Goal: Task Accomplishment & Management: Manage account settings

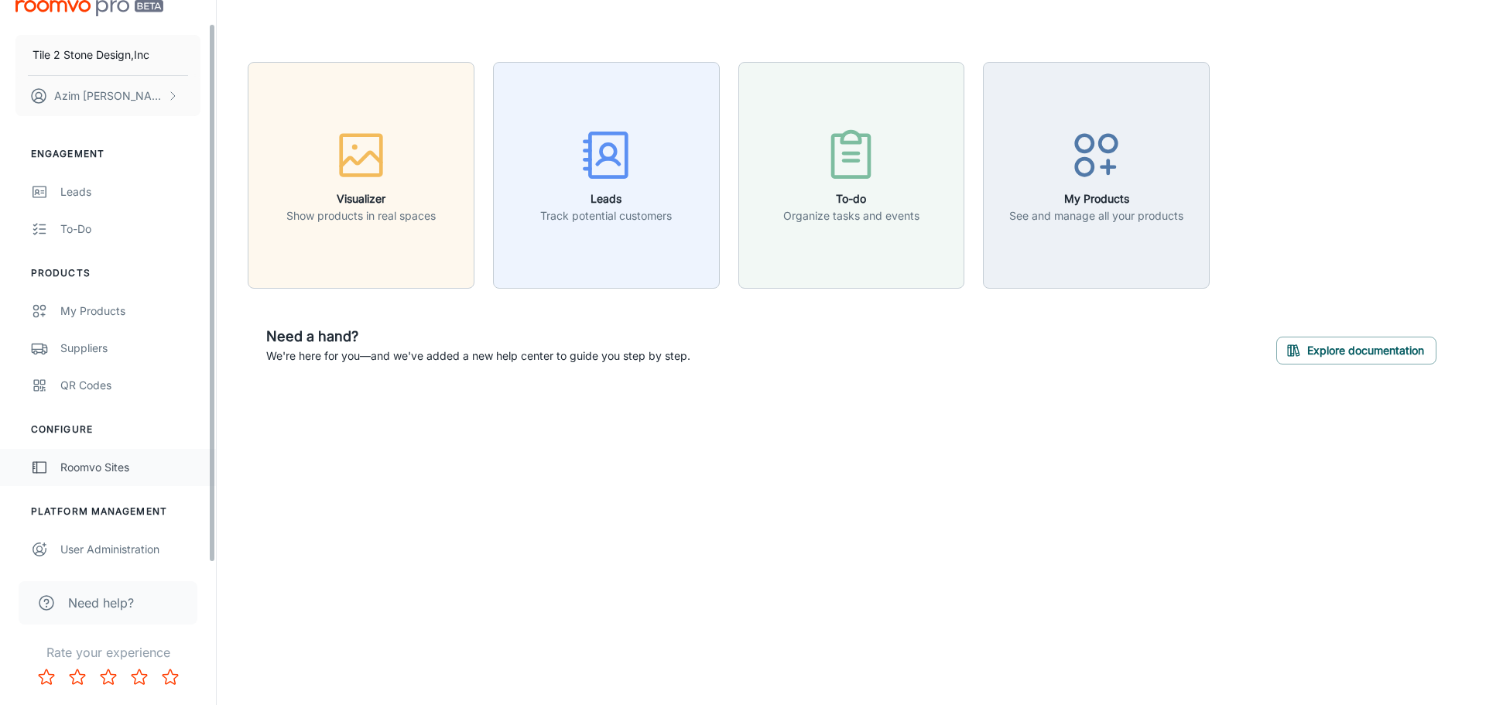
scroll to position [24, 0]
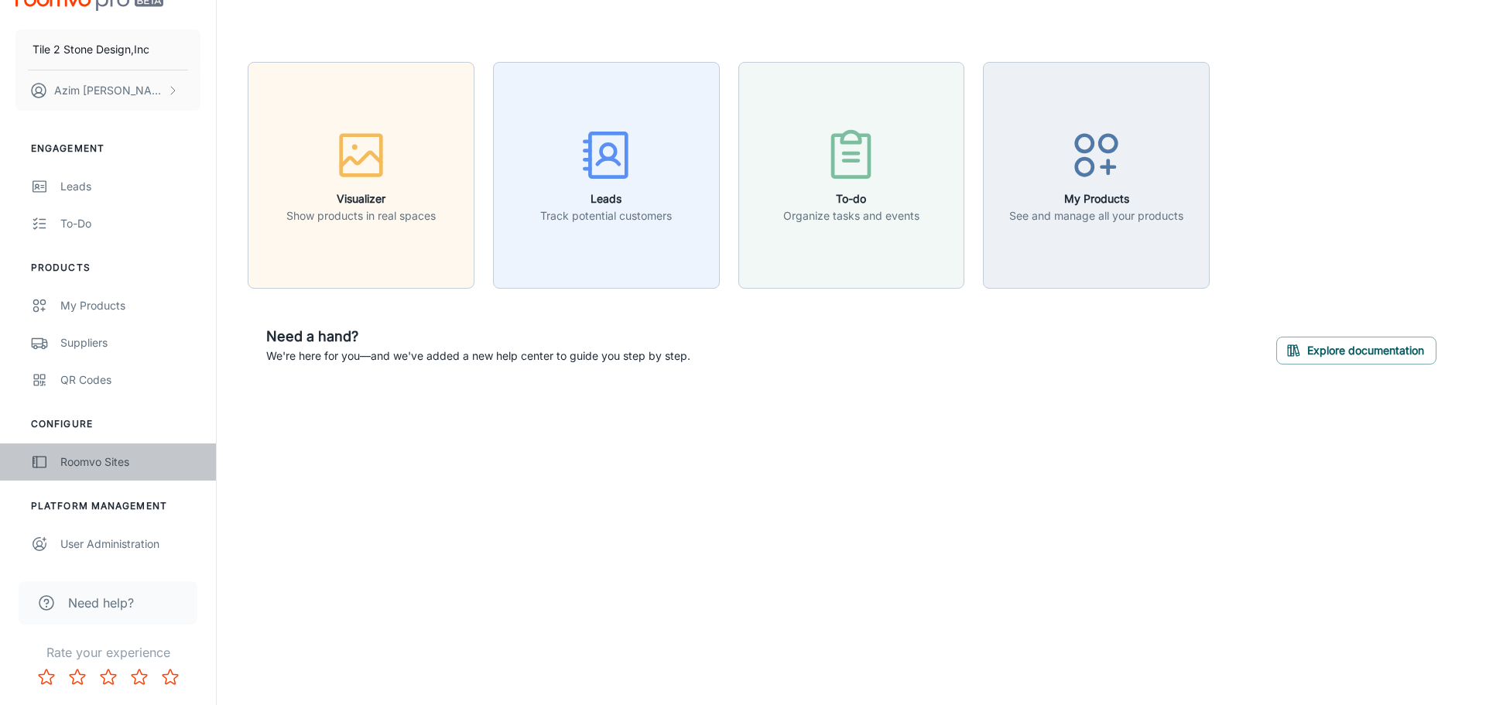
click at [104, 461] on div "Roomvo Sites" at bounding box center [130, 462] width 140 height 17
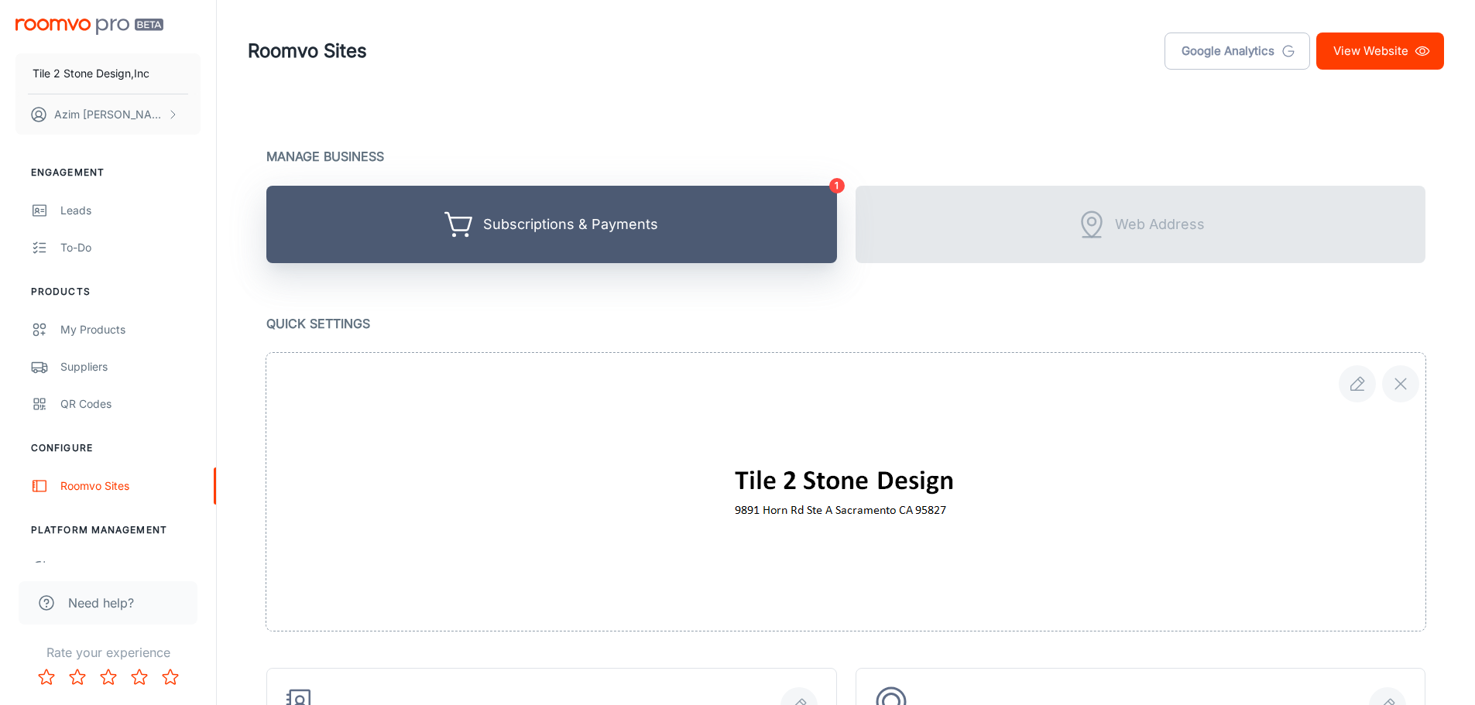
click at [533, 227] on div "Subscriptions & Payments" at bounding box center [570, 225] width 175 height 24
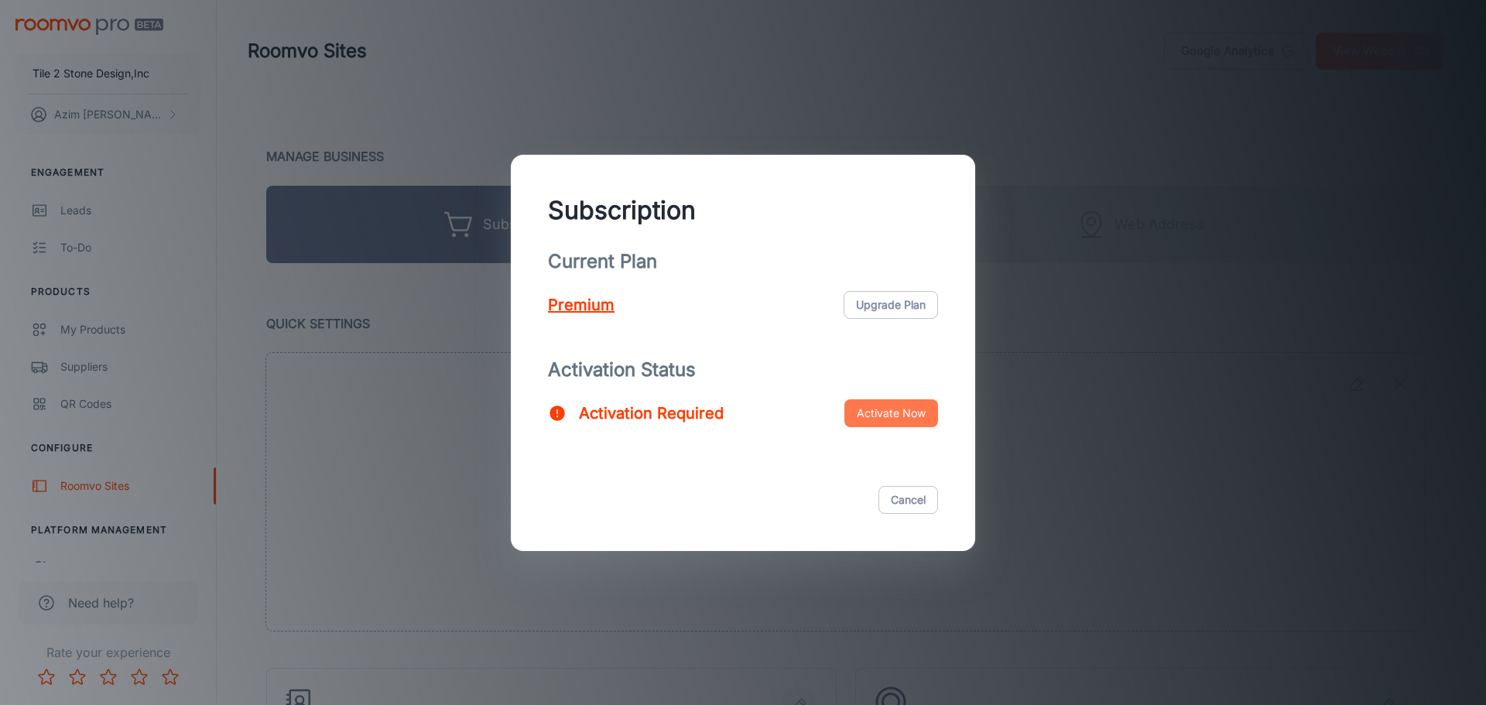
click at [891, 414] on button "Activate Now" at bounding box center [891, 413] width 94 height 28
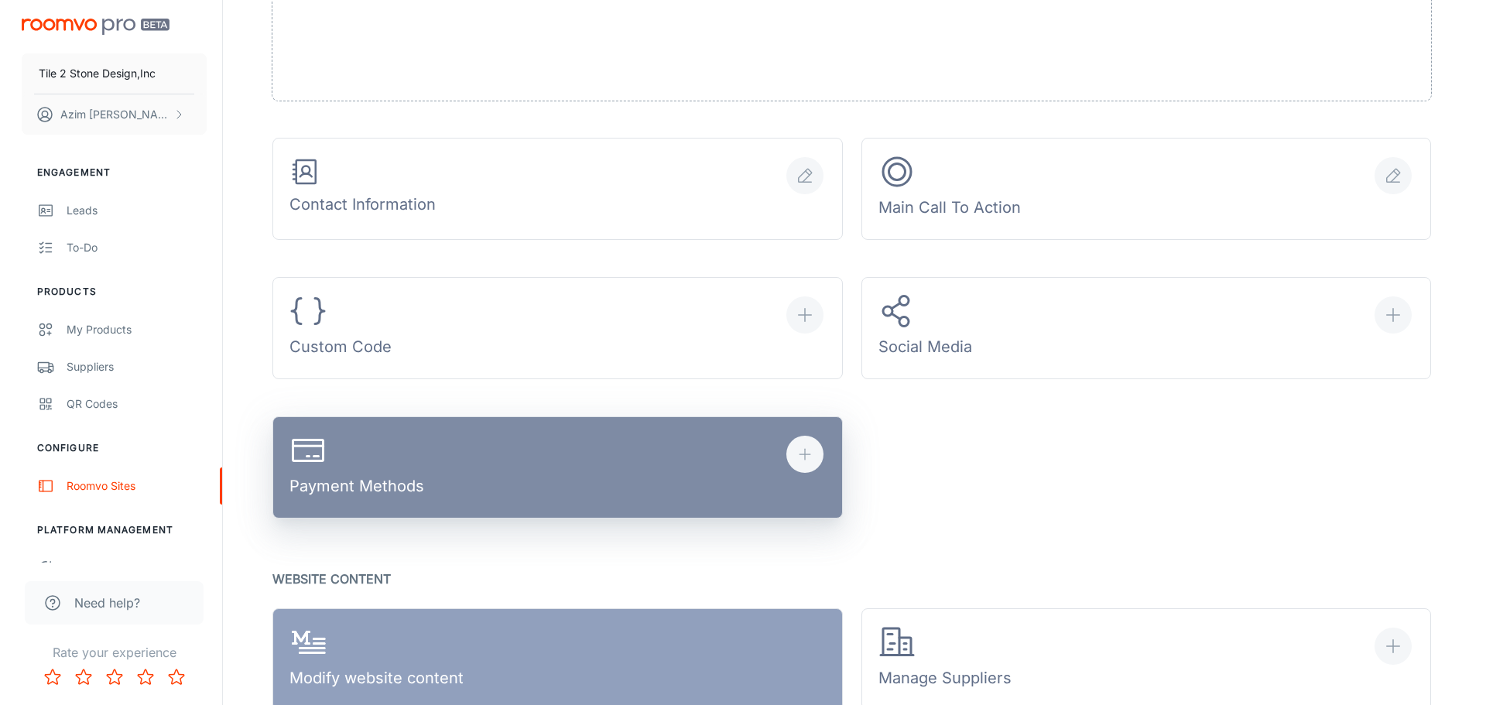
scroll to position [542, 0]
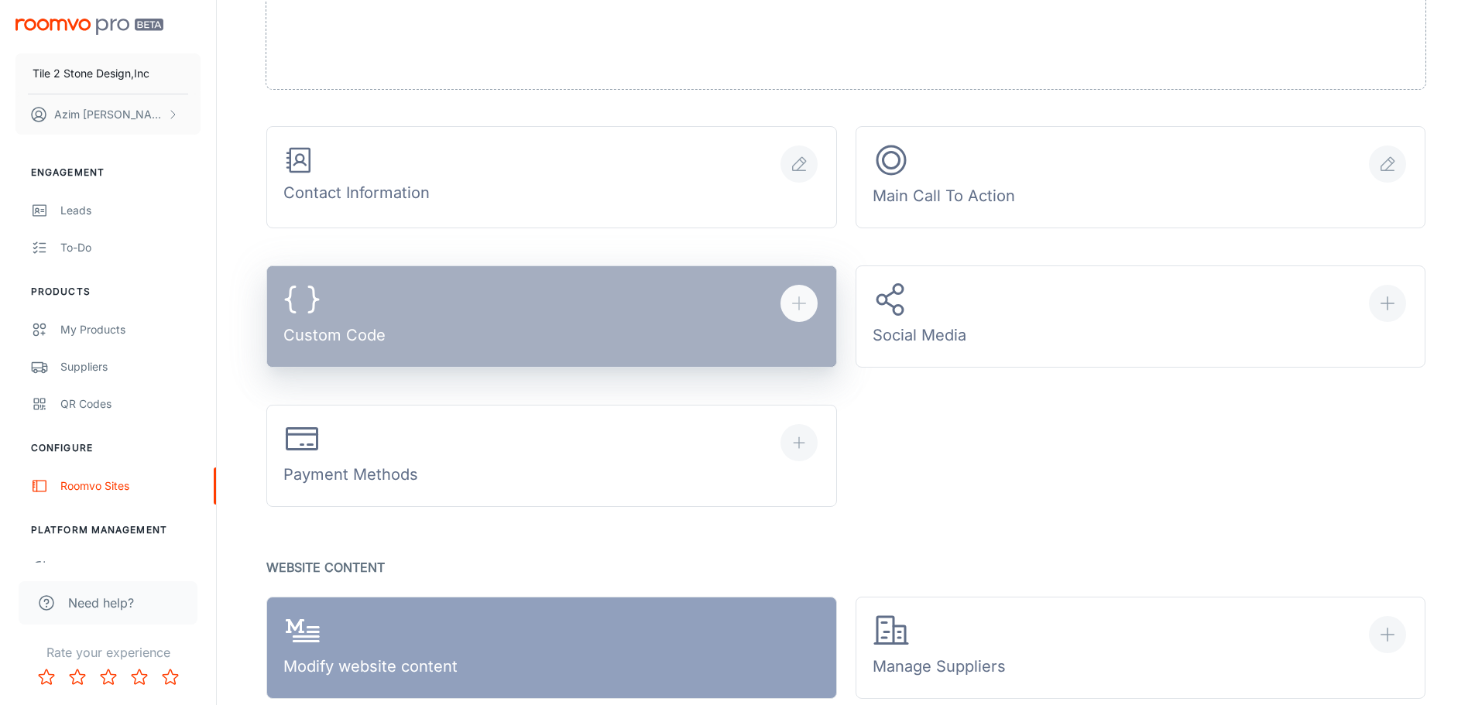
click at [330, 302] on div "Custom Code" at bounding box center [334, 317] width 102 height 72
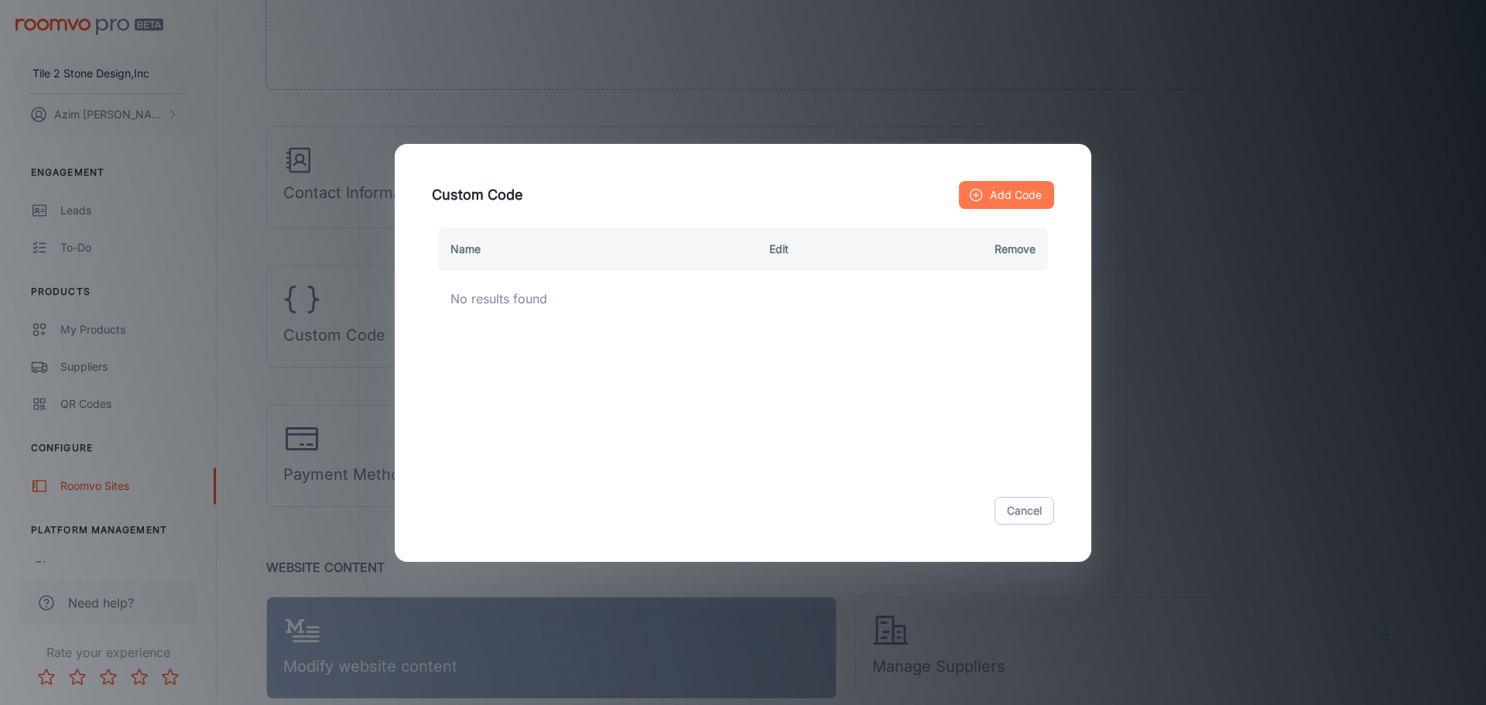
click at [1029, 193] on button "Add Code" at bounding box center [1006, 195] width 95 height 28
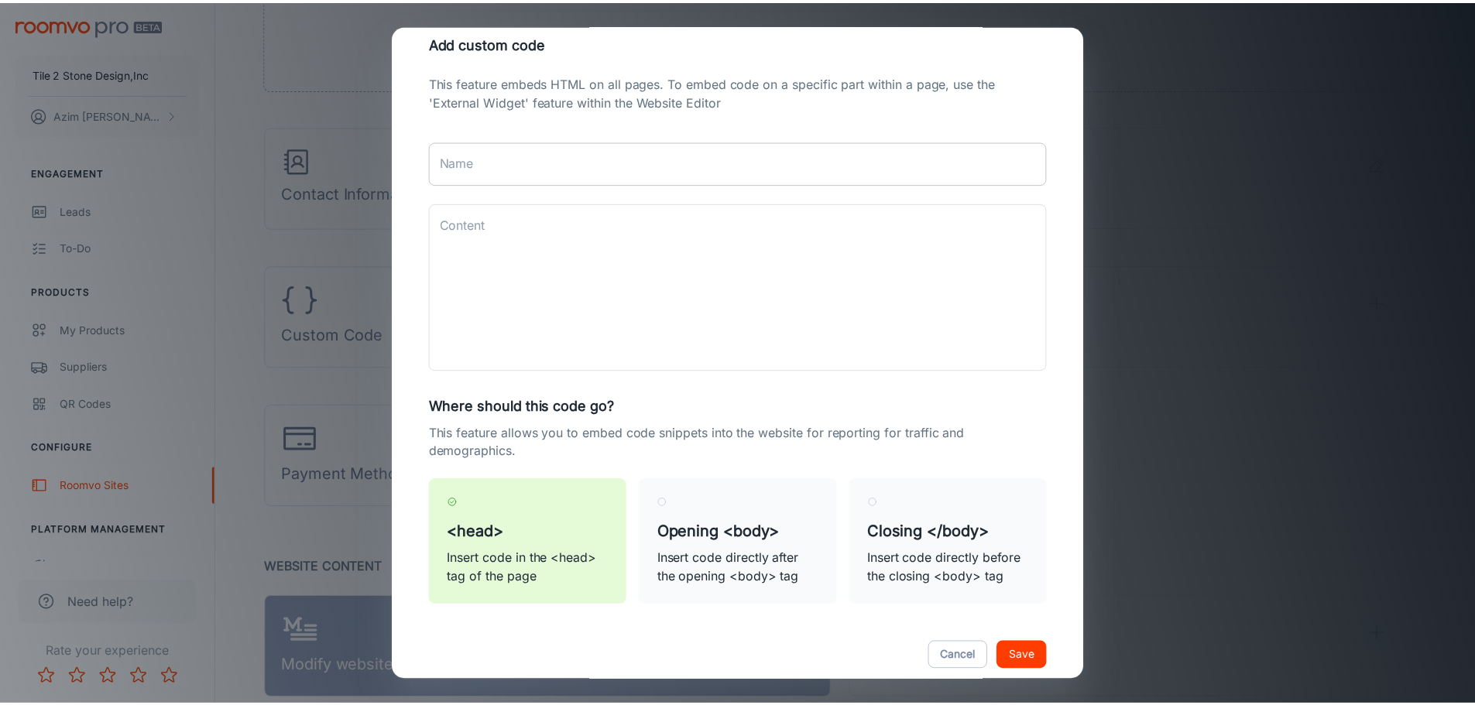
scroll to position [57, 0]
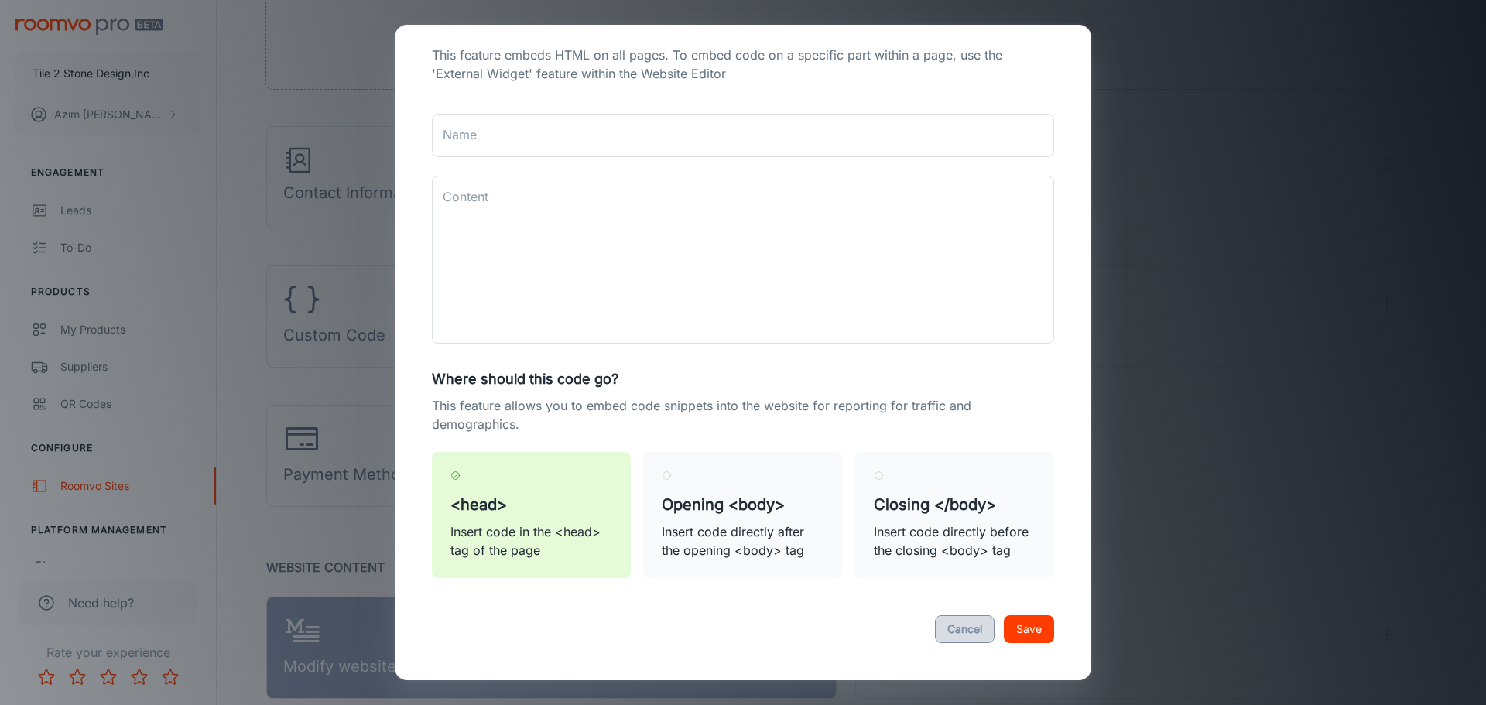
click at [954, 633] on button "Cancel" at bounding box center [965, 629] width 60 height 28
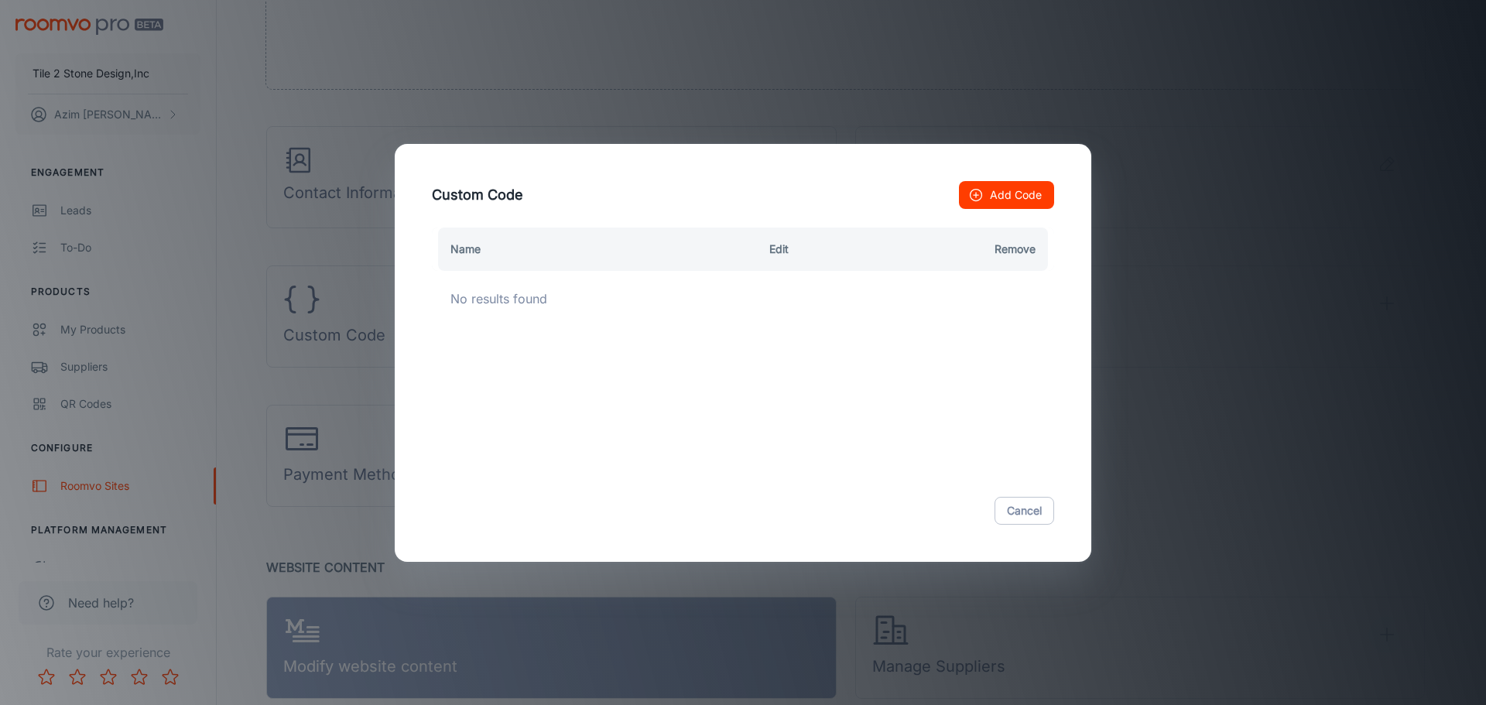
click at [517, 113] on div "Custom Code Add Code Name Edit Remove No results found Cancel" at bounding box center [743, 352] width 1486 height 705
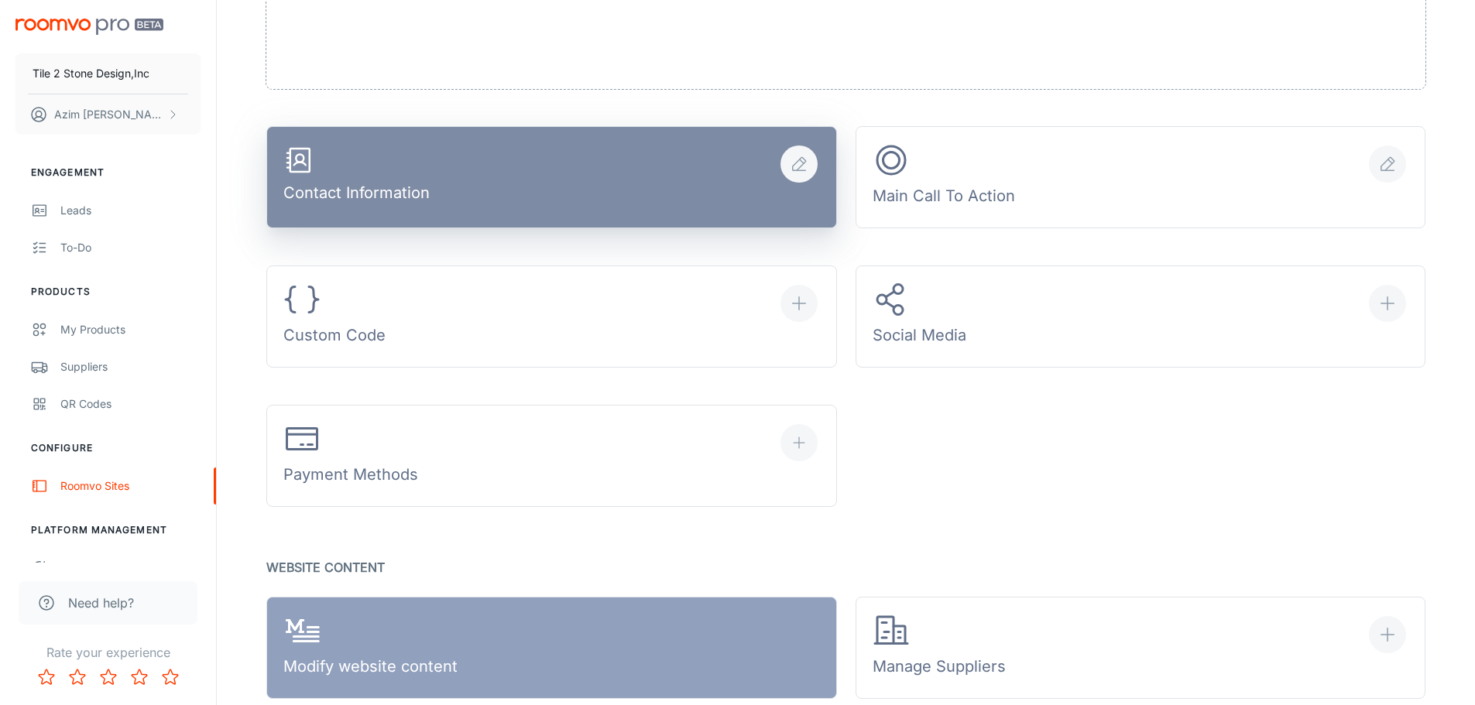
click at [351, 186] on div "Contact Information" at bounding box center [356, 178] width 146 height 66
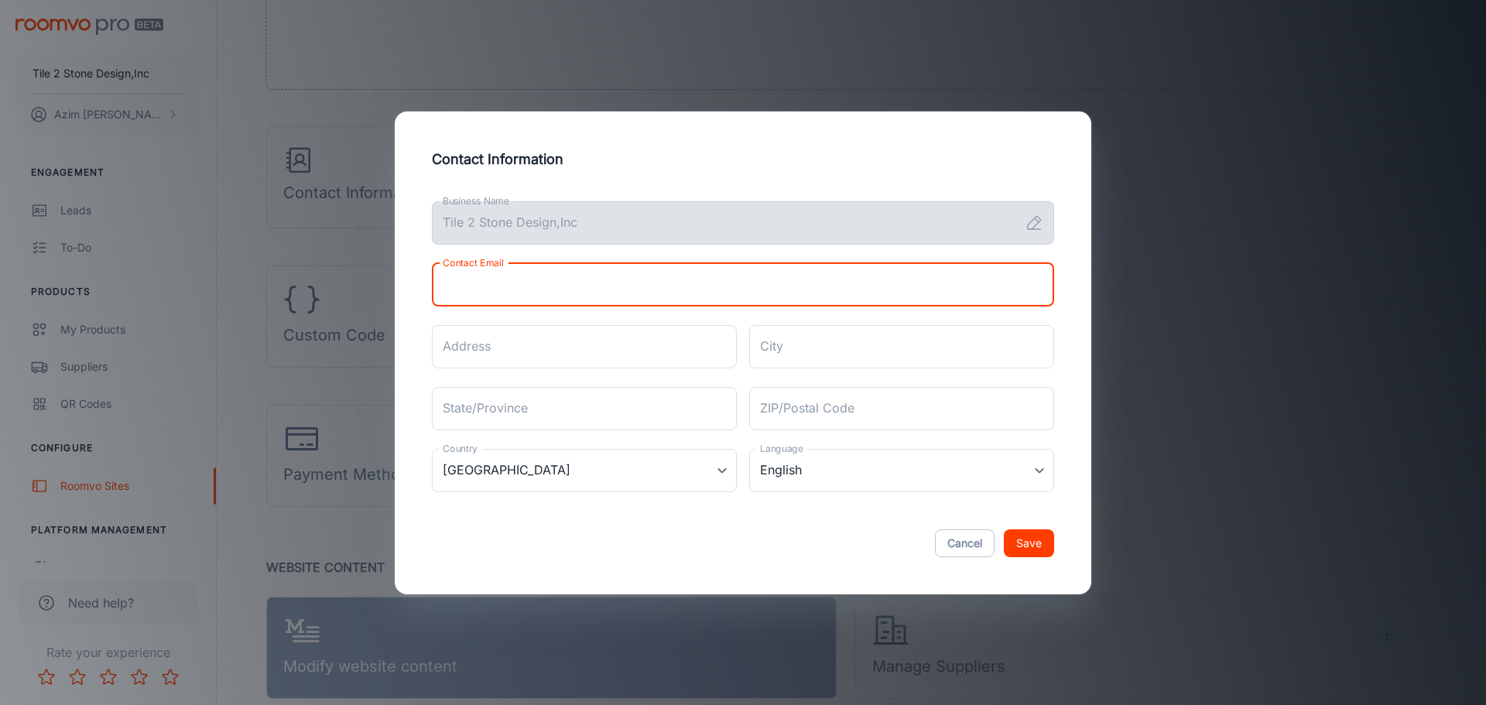
click at [502, 288] on input "Contact Email" at bounding box center [743, 284] width 622 height 43
type input "[EMAIL_ADDRESS][DOMAIN_NAME]"
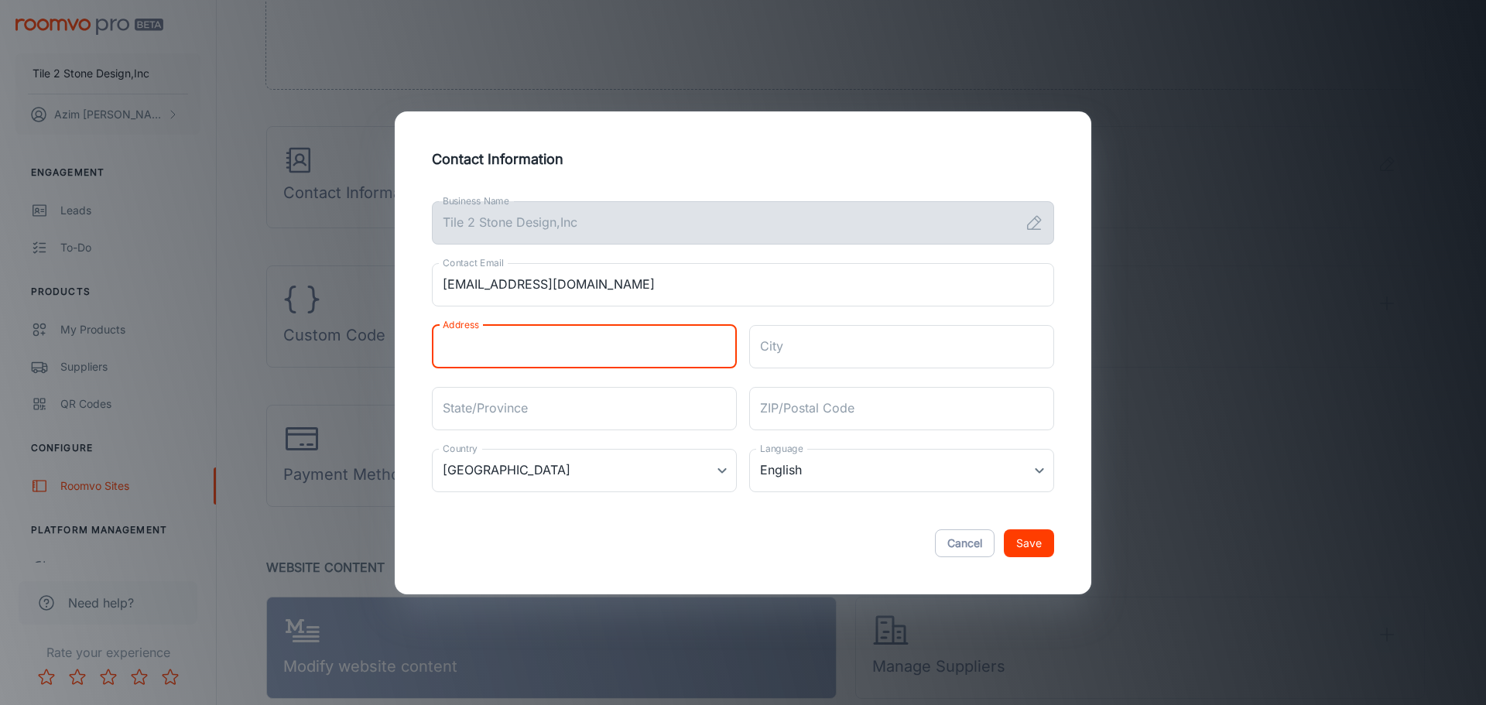
click at [474, 359] on input "Address" at bounding box center [584, 346] width 305 height 43
type input "[STREET_ADDRESS]"
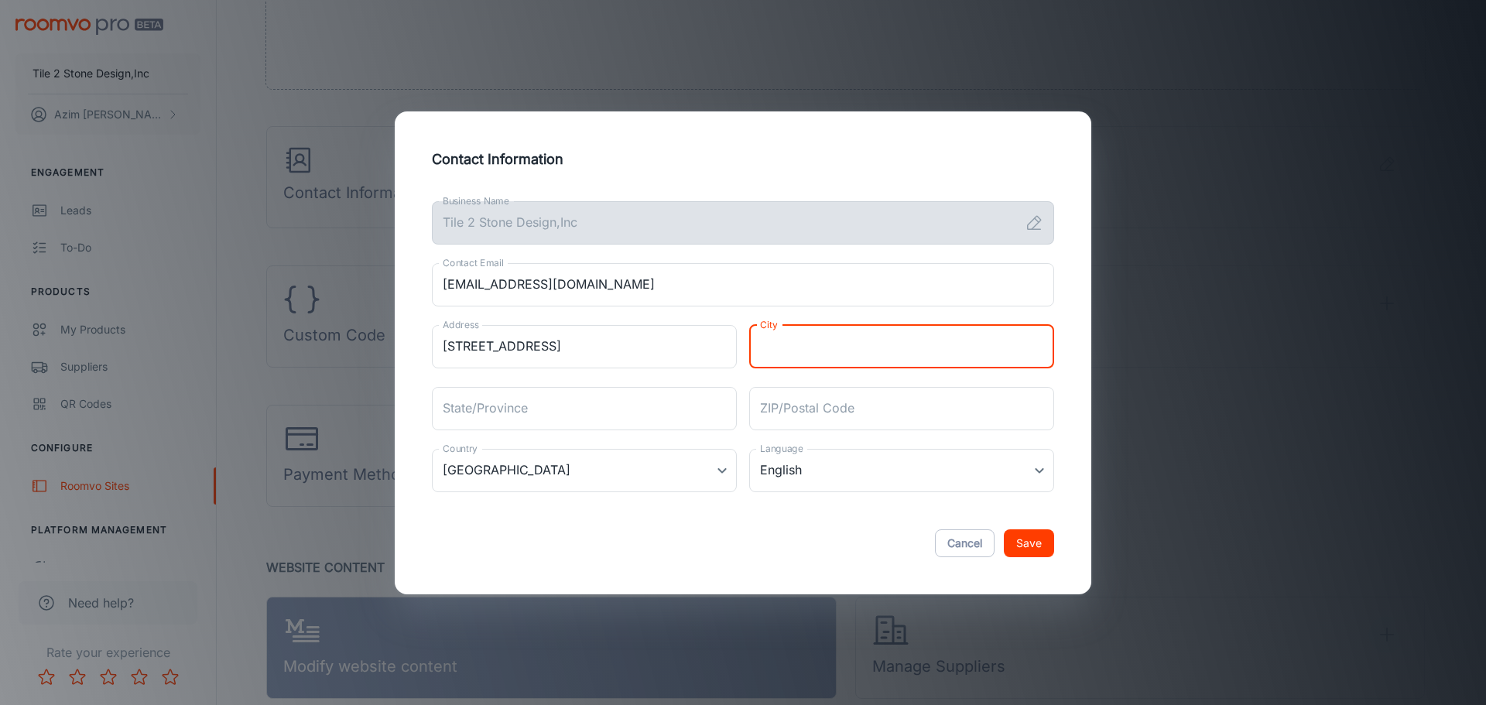
click at [796, 348] on input "City" at bounding box center [901, 346] width 305 height 43
type input "[GEOGRAPHIC_DATA]"
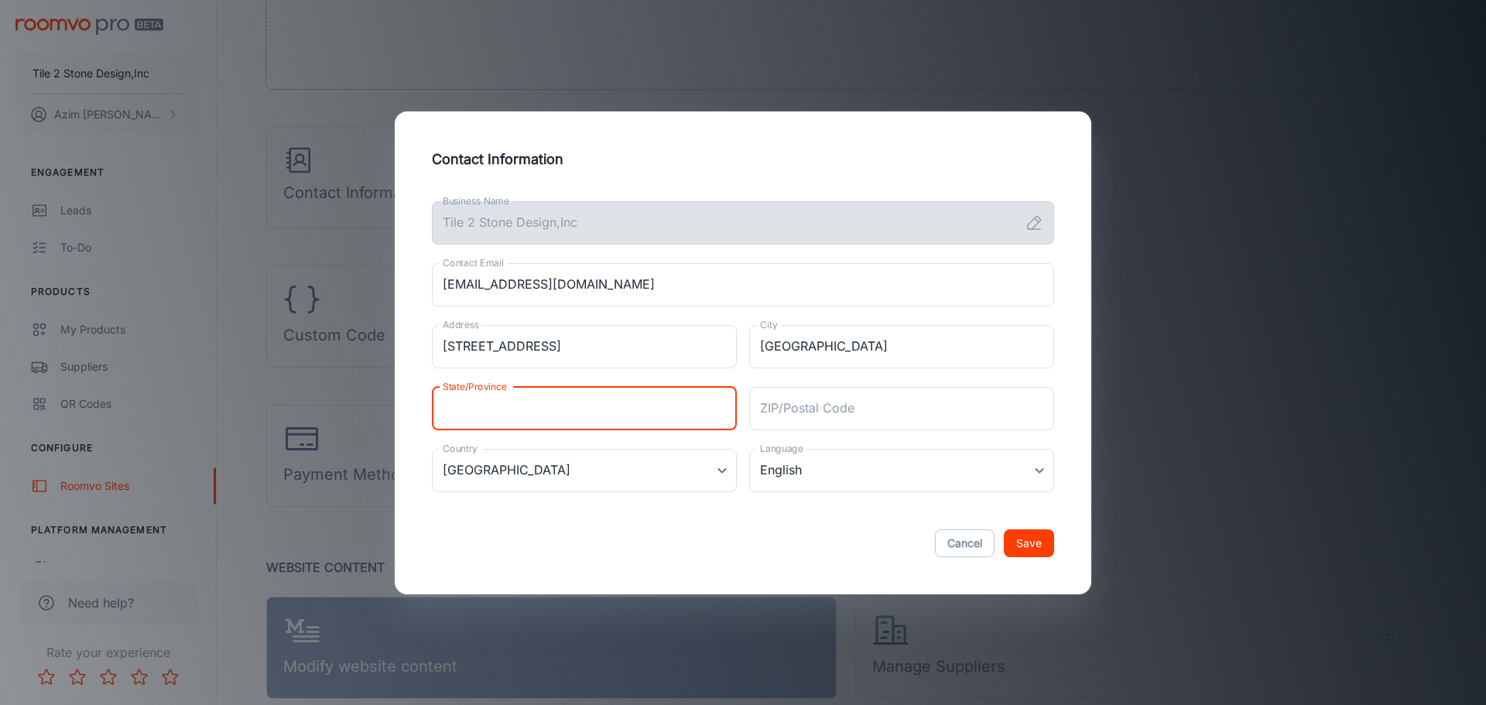
click at [613, 403] on input "State/Province" at bounding box center [584, 408] width 305 height 43
type input "CA"
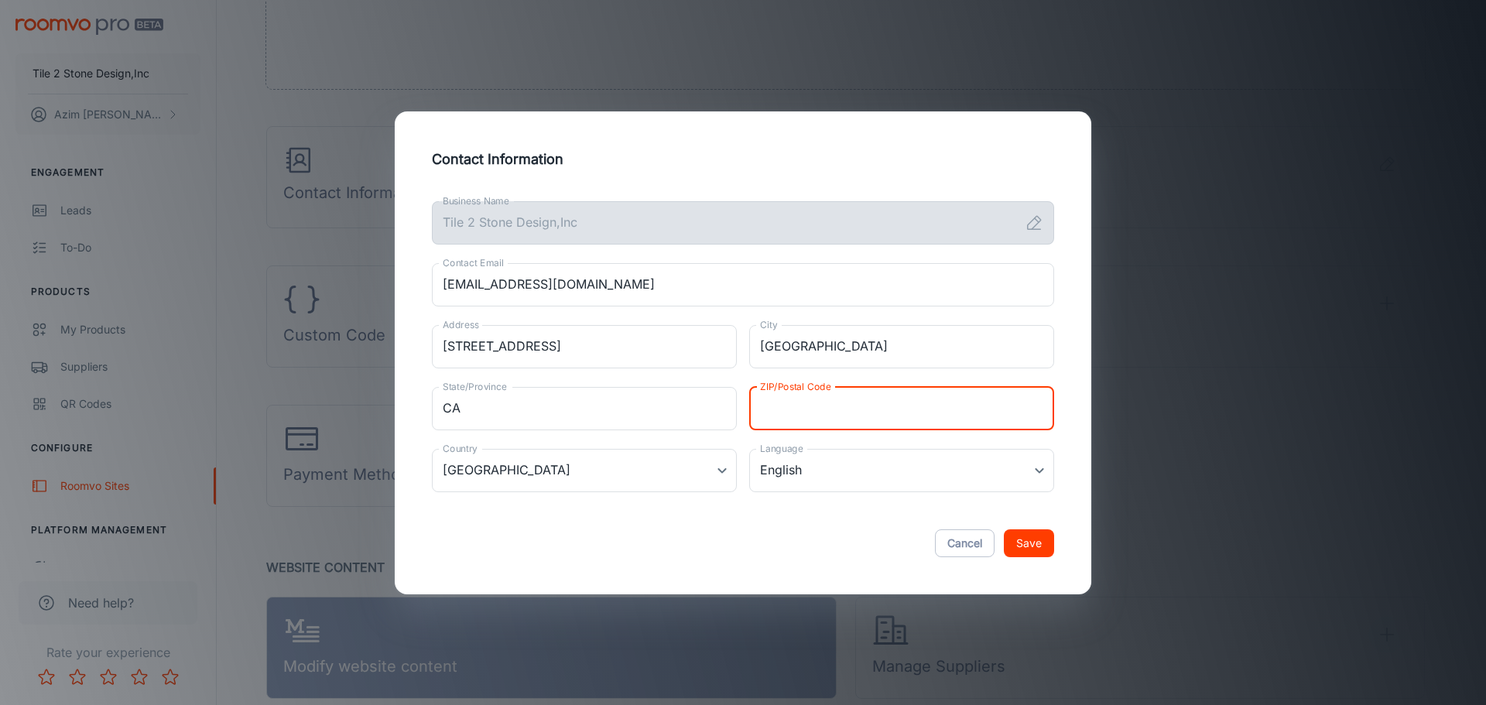
click at [802, 393] on div "ZIP/Postal Code ZIP/Postal Code" at bounding box center [901, 408] width 305 height 43
type input "95827"
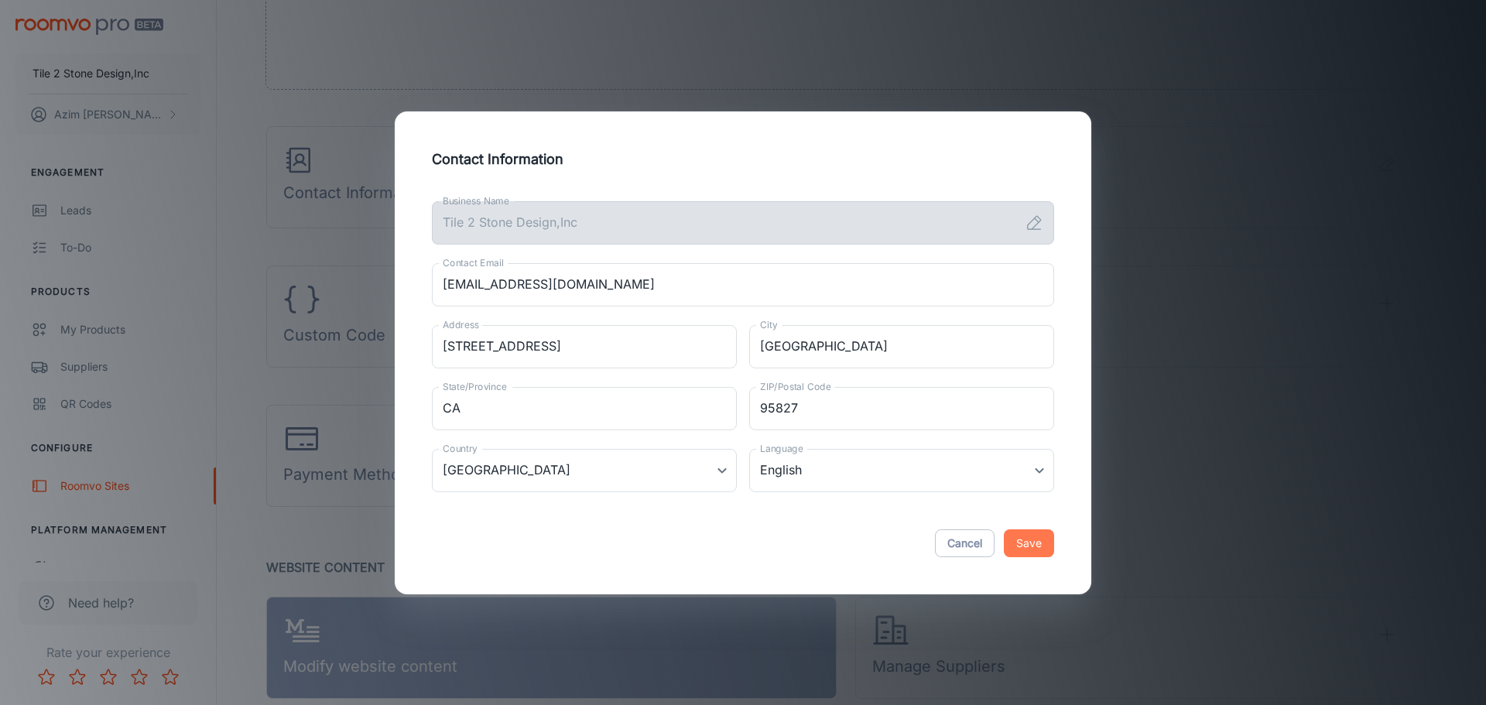
click at [1028, 546] on button "Save" at bounding box center [1029, 543] width 50 height 28
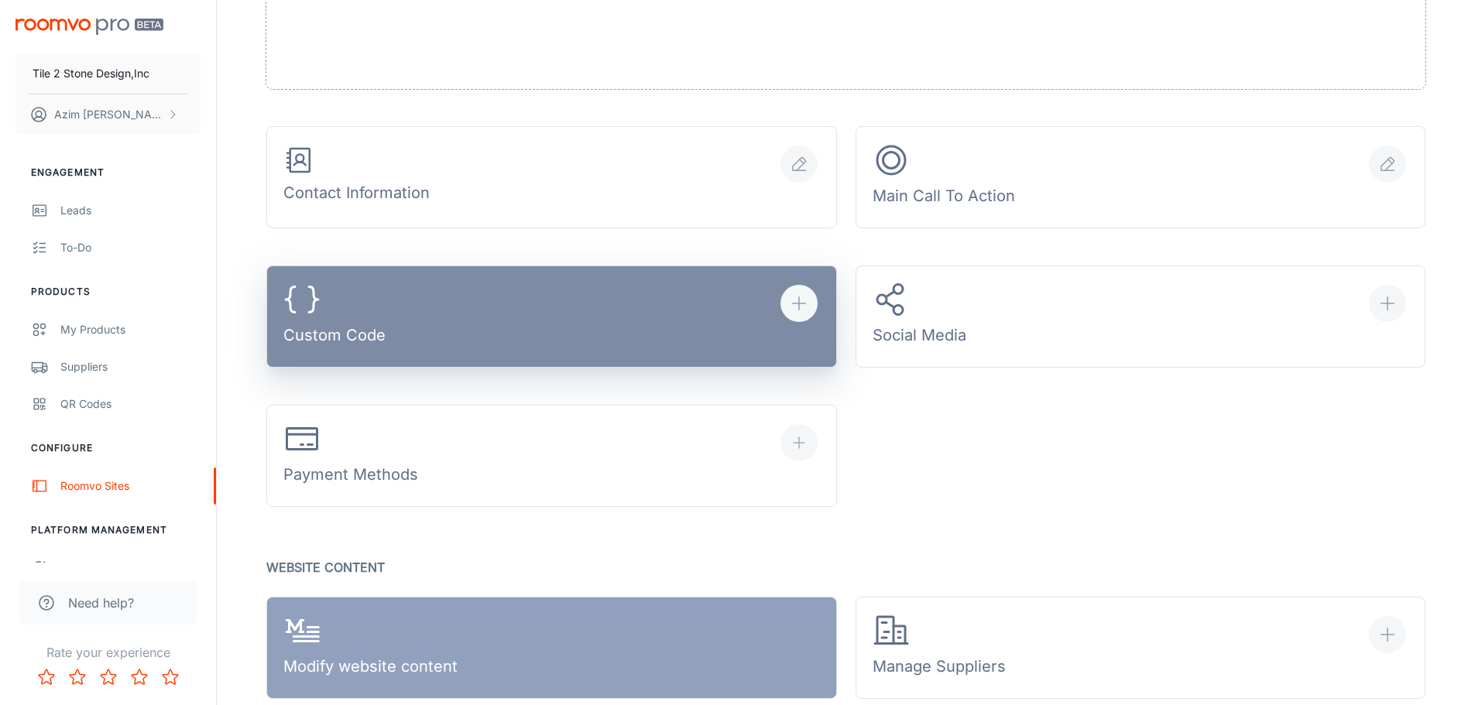
click at [796, 310] on icon "button" at bounding box center [799, 303] width 19 height 19
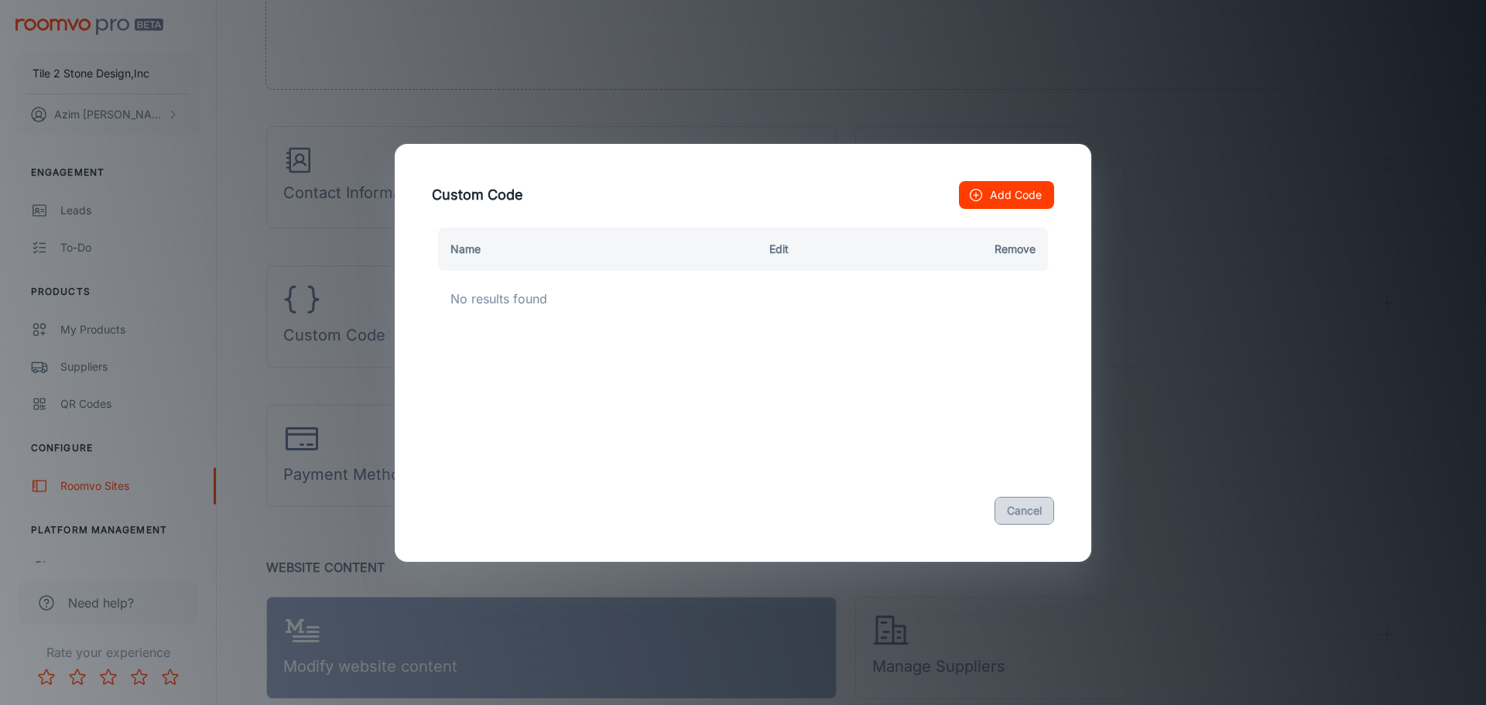
click at [1034, 512] on button "Cancel" at bounding box center [1025, 511] width 60 height 28
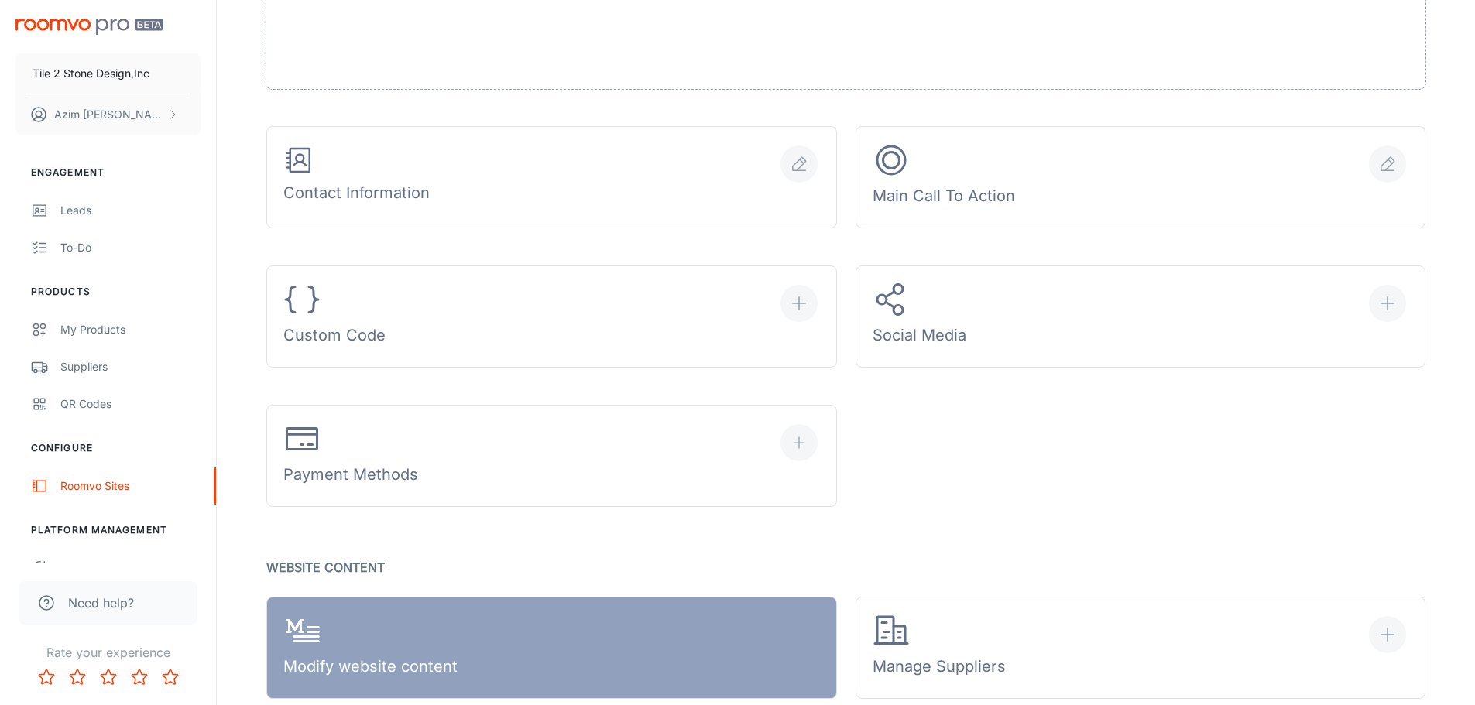
drag, startPoint x: 323, startPoint y: 304, endPoint x: 1009, endPoint y: 457, distance: 702.6
click at [1012, 457] on div "Contact Information Main Call To Action Custom Code Social Media Payment Methods" at bounding box center [836, 140] width 1177 height 733
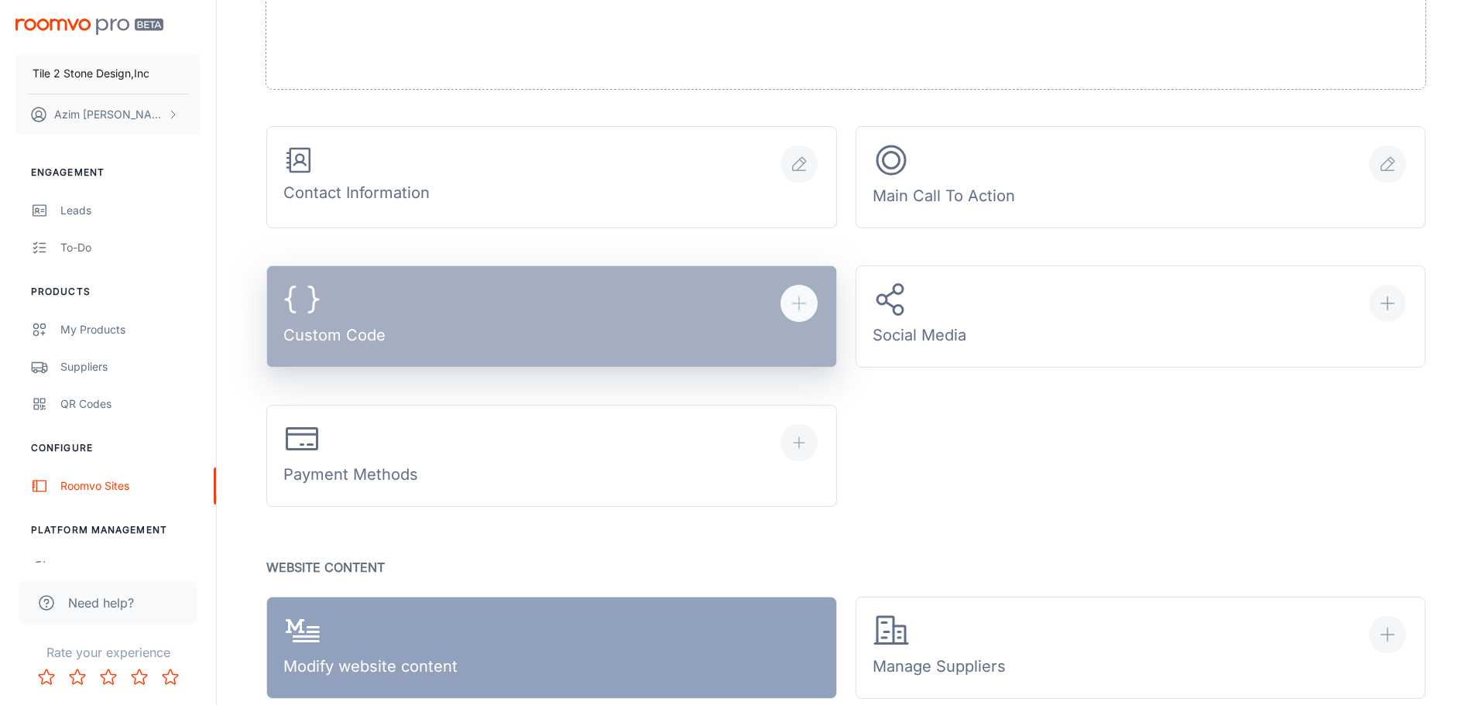
click at [794, 303] on line "button" at bounding box center [798, 303] width 13 height 0
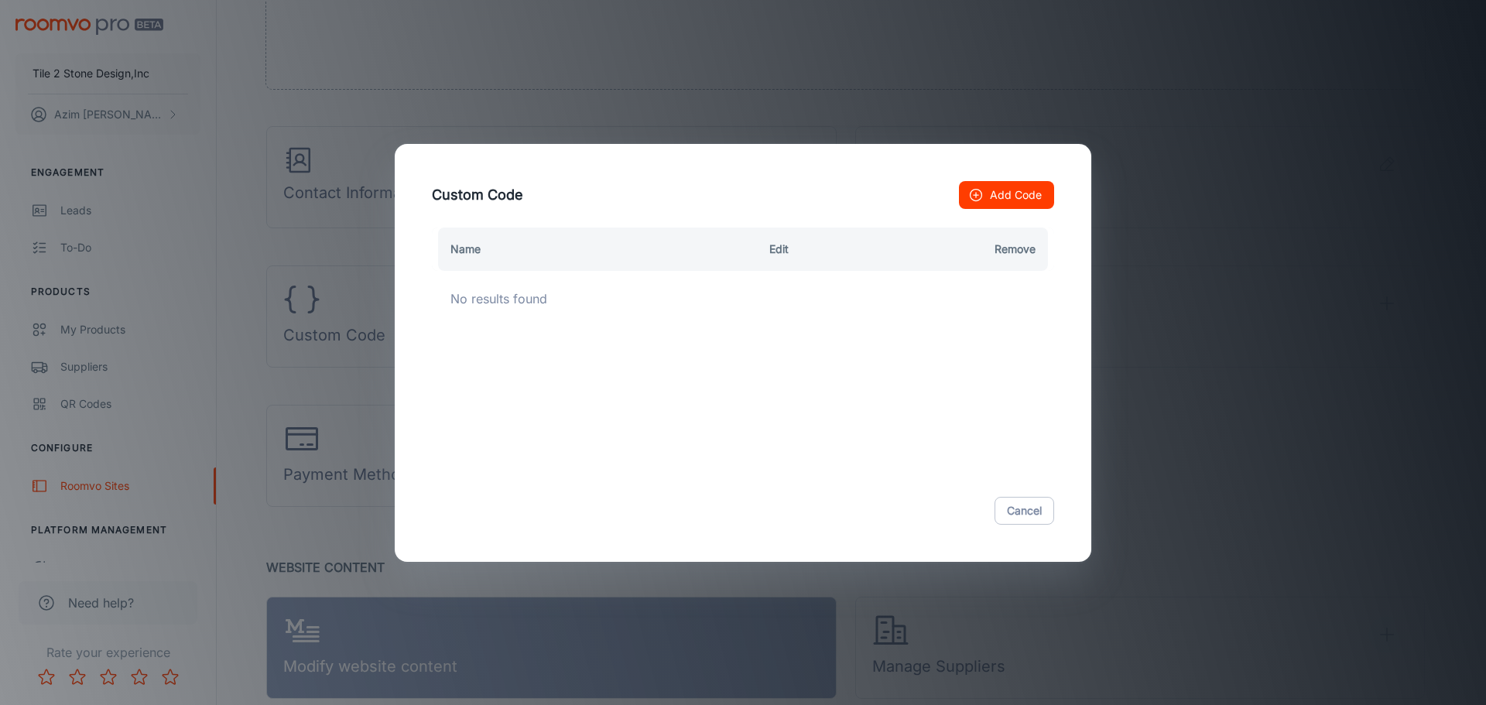
click at [1224, 180] on div "Custom Code Add Code Name Edit Remove No results found Cancel" at bounding box center [743, 352] width 1486 height 705
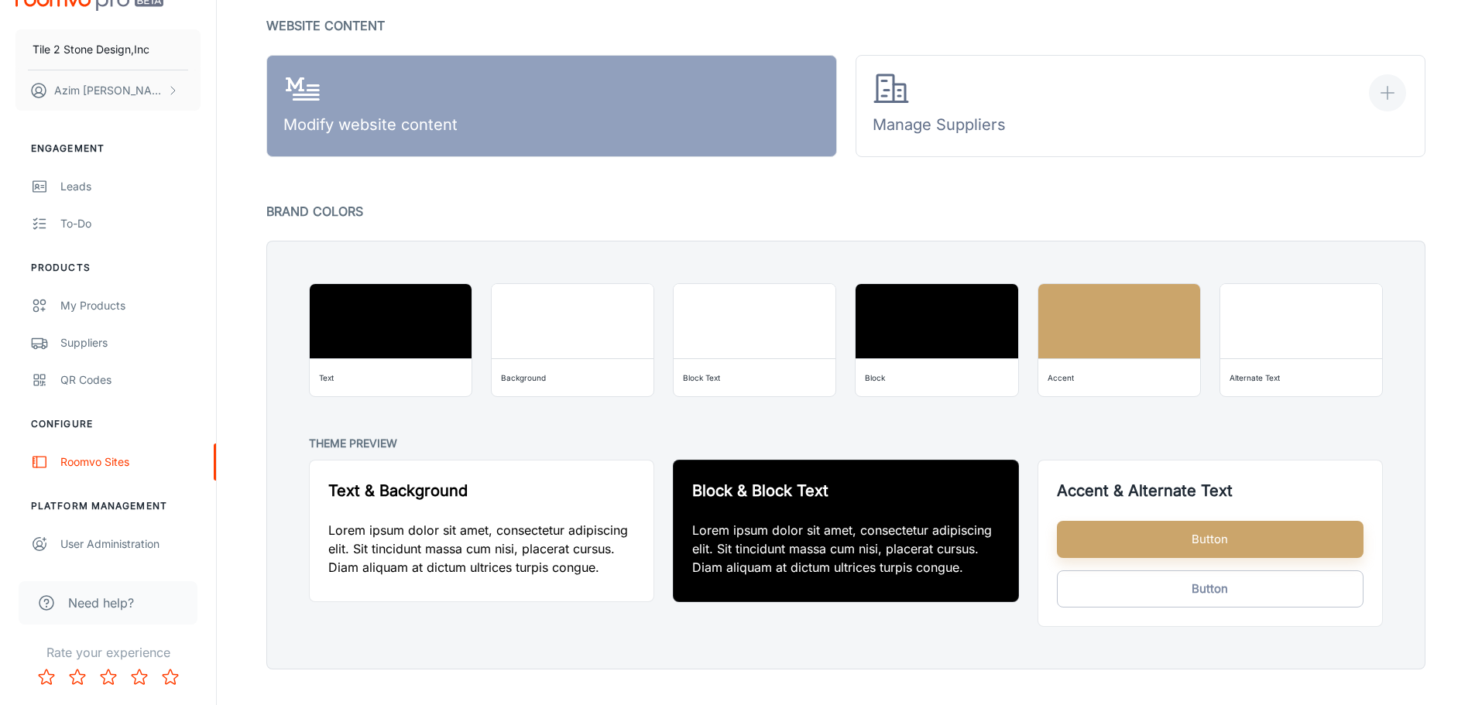
scroll to position [1110, 0]
